Goal: Use online tool/utility

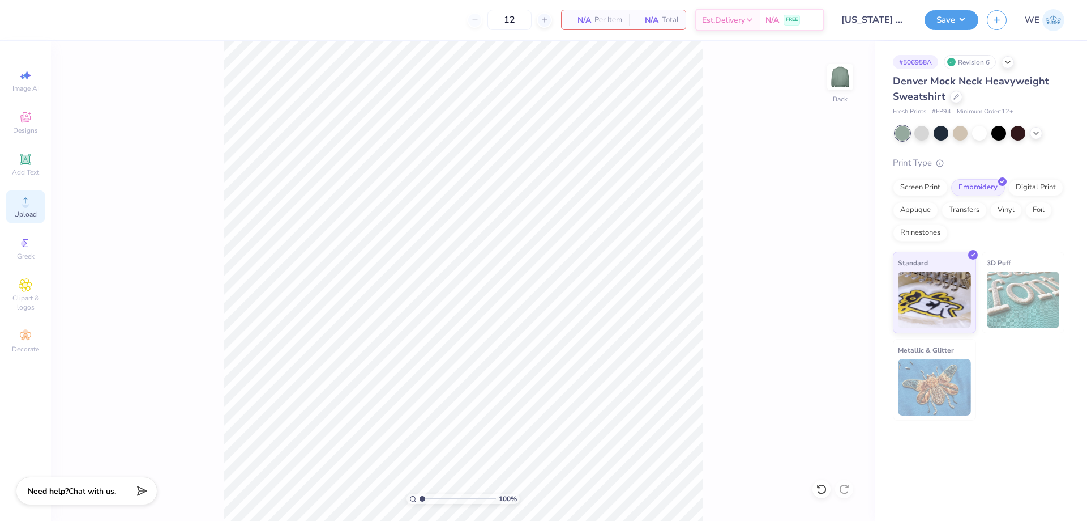
click at [27, 205] on icon at bounding box center [26, 201] width 8 height 8
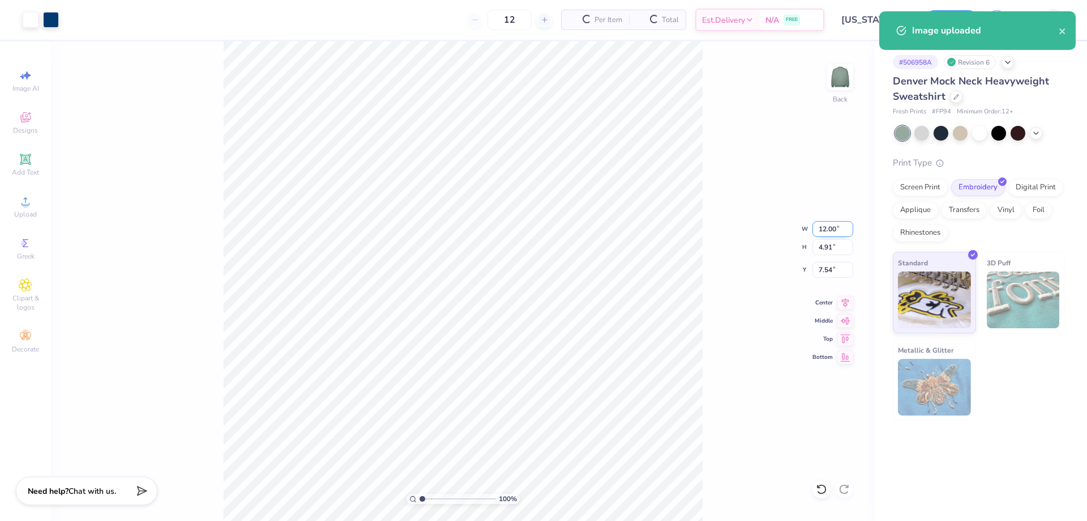
click at [819, 232] on input "12.00" at bounding box center [833, 229] width 41 height 16
type input "10.00"
type input "4.09"
type input "3.00"
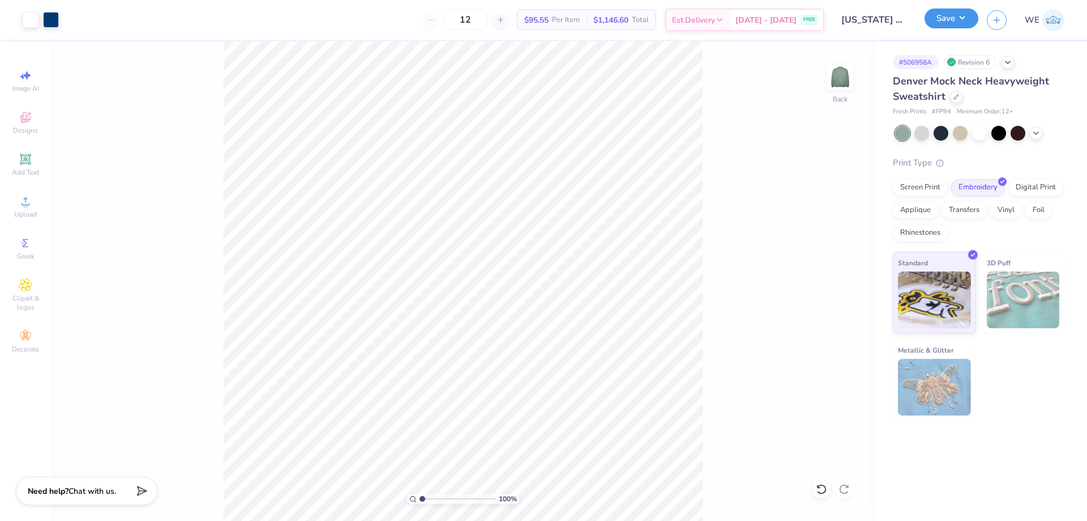
click at [961, 20] on button "Save" at bounding box center [952, 18] width 54 height 20
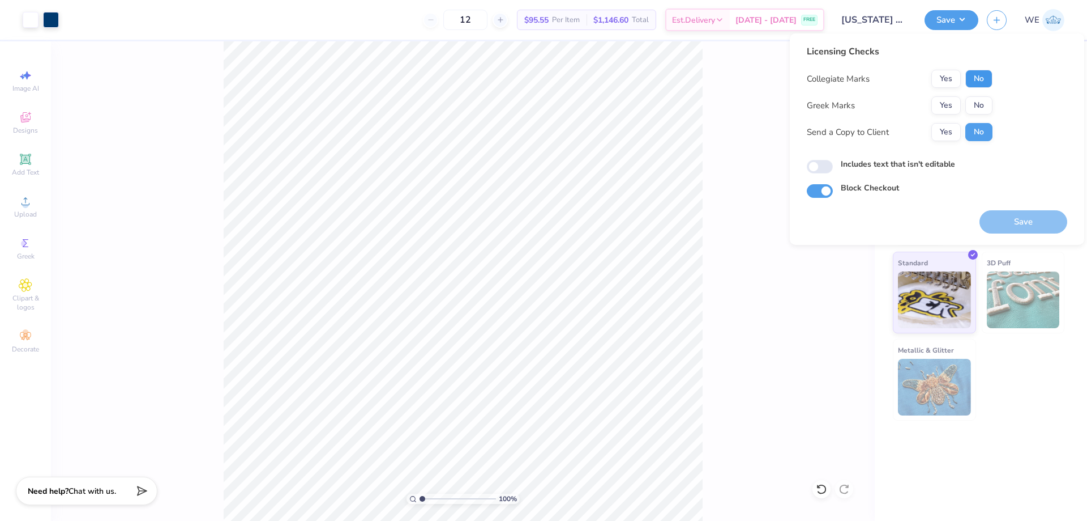
click at [976, 79] on button "No" at bounding box center [979, 79] width 27 height 18
click at [947, 105] on button "Yes" at bounding box center [946, 105] width 29 height 18
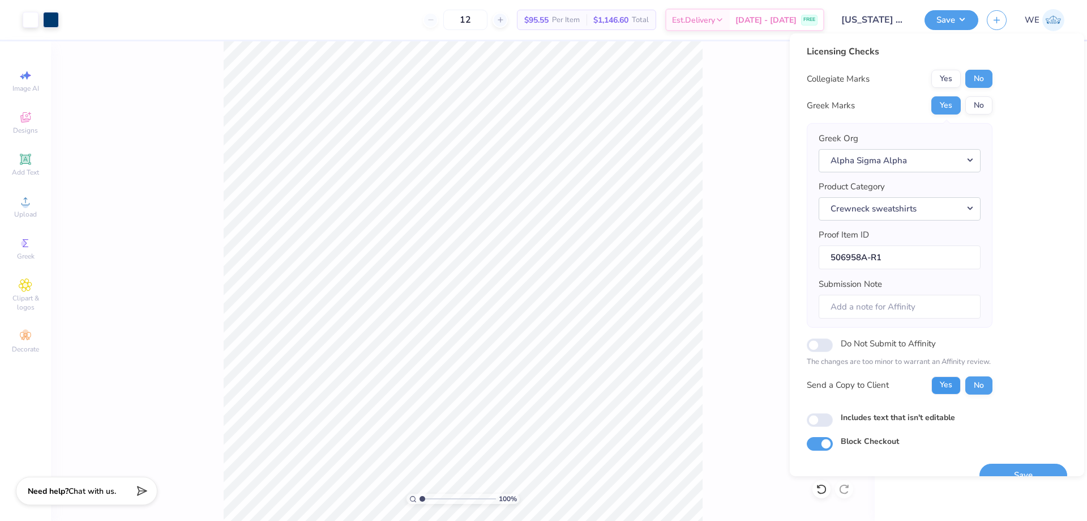
click at [947, 393] on button "Yes" at bounding box center [946, 385] width 29 height 18
click at [821, 423] on input "Includes text that isn't editable" at bounding box center [820, 420] width 26 height 14
click at [822, 424] on input "Includes text that isn't editable" at bounding box center [820, 420] width 26 height 14
checkbox input "true"
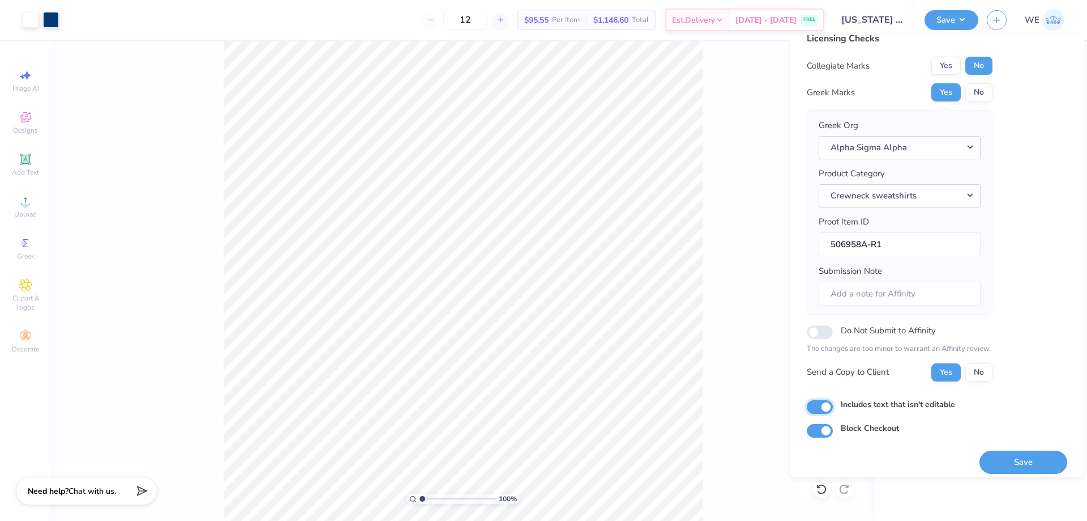
scroll to position [22, 0]
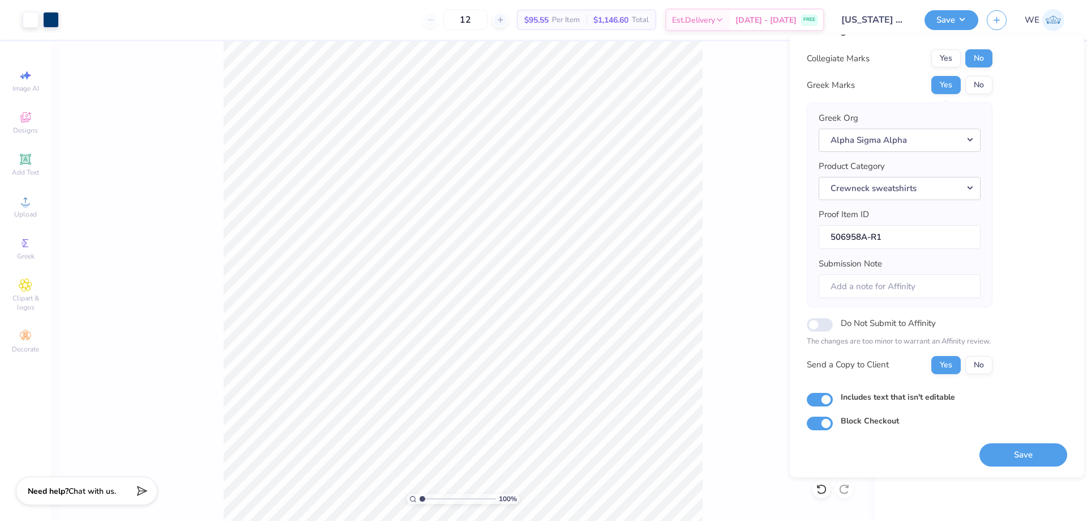
click at [1004, 447] on button "Save" at bounding box center [1024, 454] width 88 height 23
